Goal: Task Accomplishment & Management: Complete application form

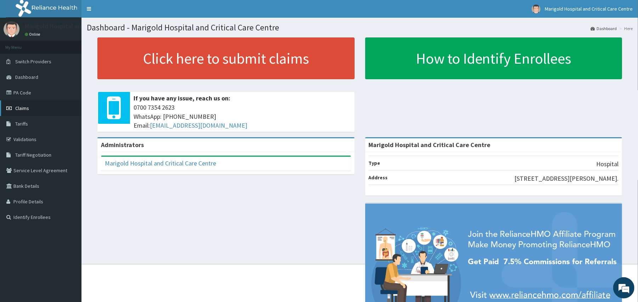
click at [40, 110] on link "Claims" at bounding box center [40, 109] width 81 height 16
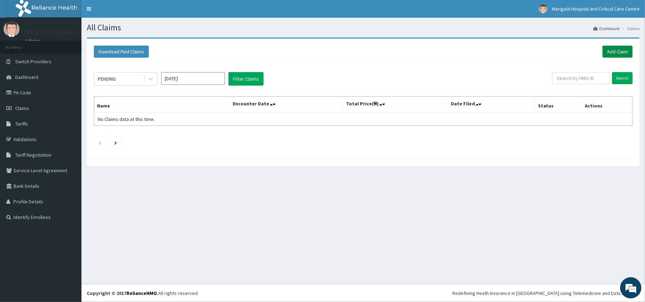
click at [613, 53] on link "Add Claim" at bounding box center [617, 52] width 30 height 12
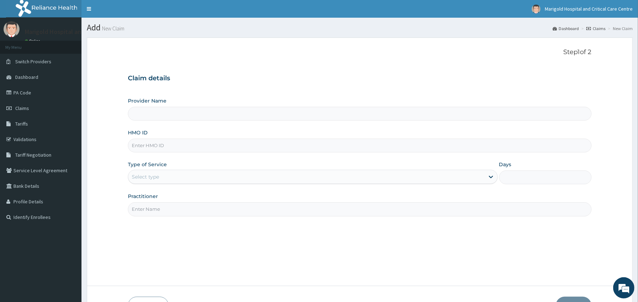
click at [151, 145] on input "HMO ID" at bounding box center [359, 146] width 463 height 14
type input "Marigold Hospital and Critical Care Centre"
click at [179, 148] on input "NBP/10030/A" at bounding box center [359, 146] width 463 height 14
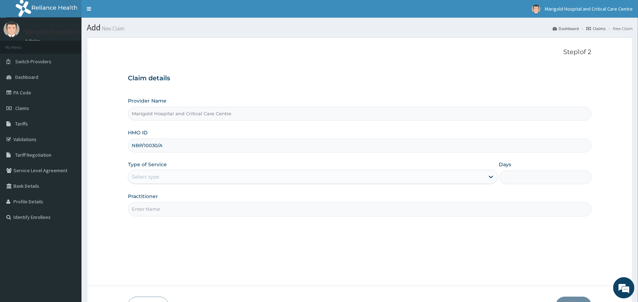
type input "NBP/10030/A"
click at [159, 179] on div "Select type" at bounding box center [306, 176] width 356 height 11
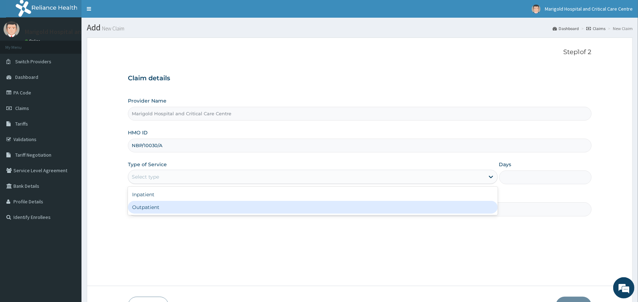
click at [161, 210] on div "Outpatient" at bounding box center [312, 207] width 369 height 13
type input "1"
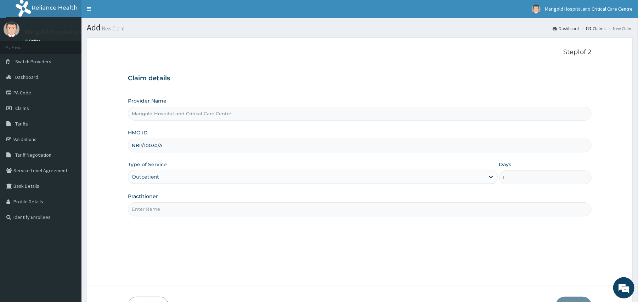
click at [215, 220] on div "Step 1 of 2 Claim details Provider Name Marigold Hospital and Critical Care Cen…" at bounding box center [359, 162] width 463 height 227
click at [211, 213] on input "Practitioner" at bounding box center [359, 210] width 463 height 14
type input "O"
type input "Bayagbona, D E"
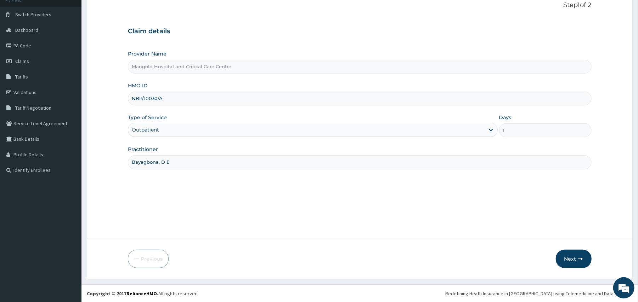
scroll to position [47, 0]
click at [562, 259] on button "Next" at bounding box center [574, 259] width 36 height 18
